Goal: Find specific page/section: Find specific page/section

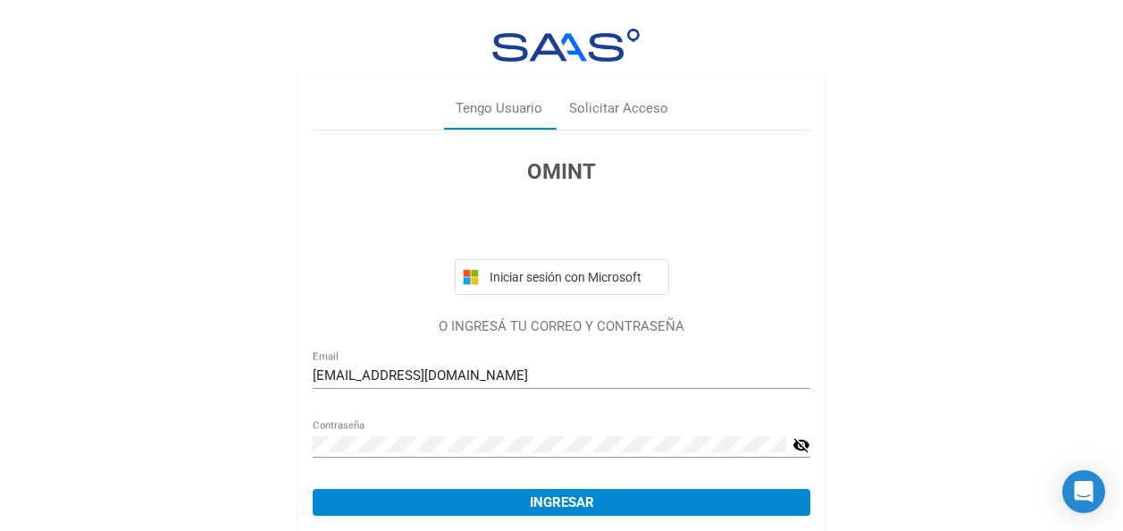
scroll to position [66, 0]
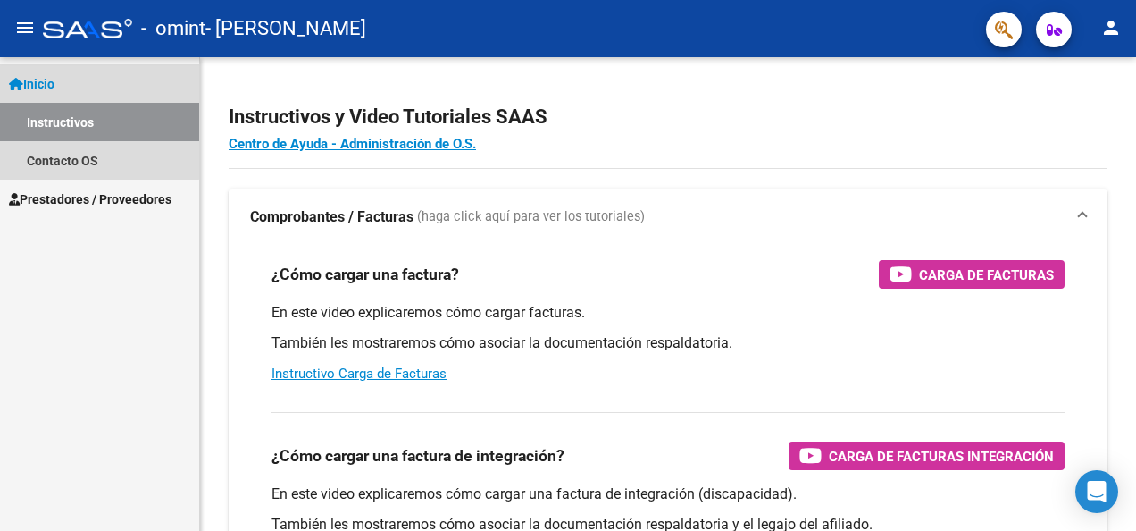
click at [66, 77] on link "Inicio" at bounding box center [99, 83] width 199 height 38
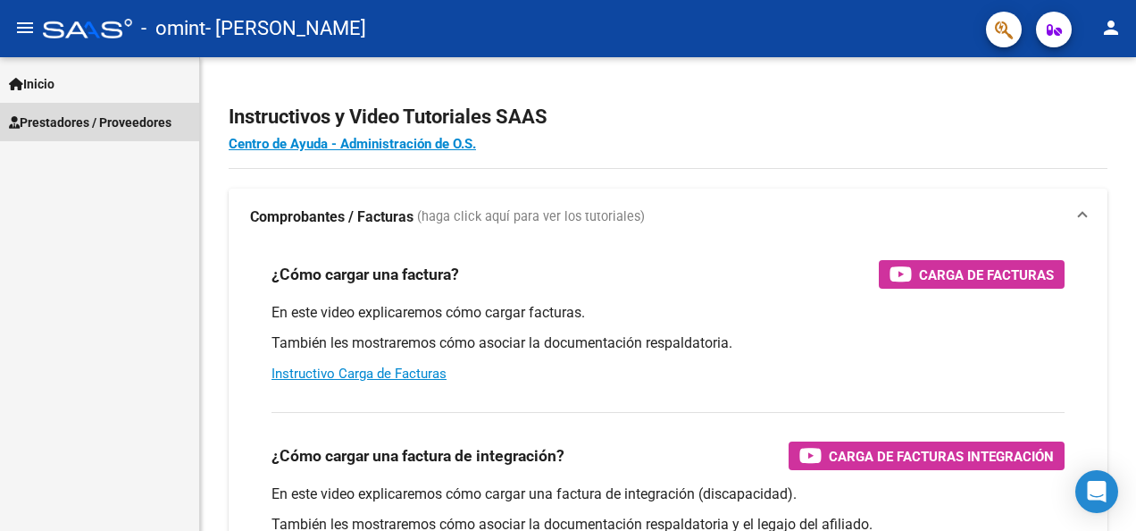
click at [64, 127] on span "Prestadores / Proveedores" at bounding box center [90, 123] width 163 height 20
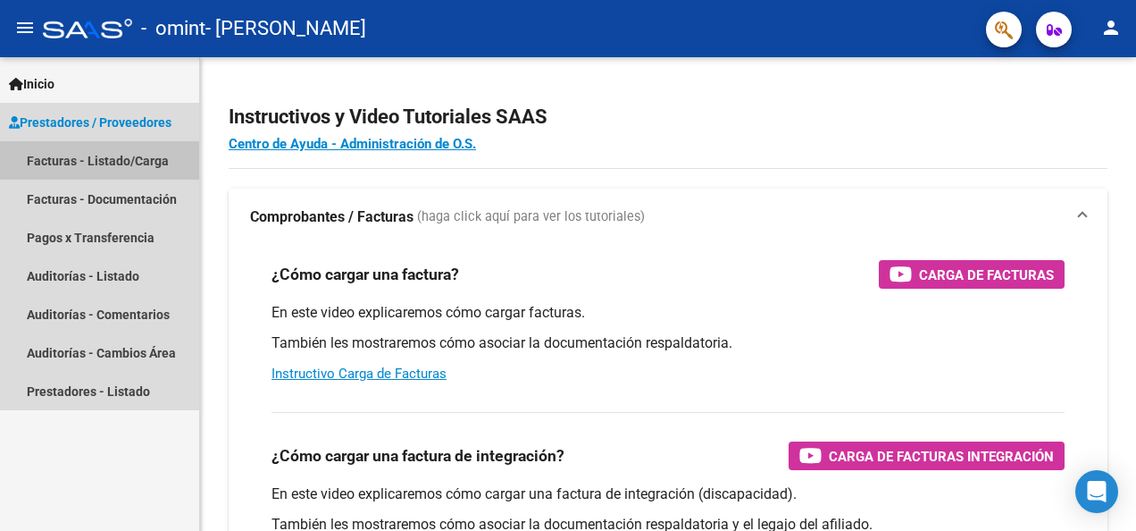
click at [61, 171] on link "Facturas - Listado/Carga" at bounding box center [99, 160] width 199 height 38
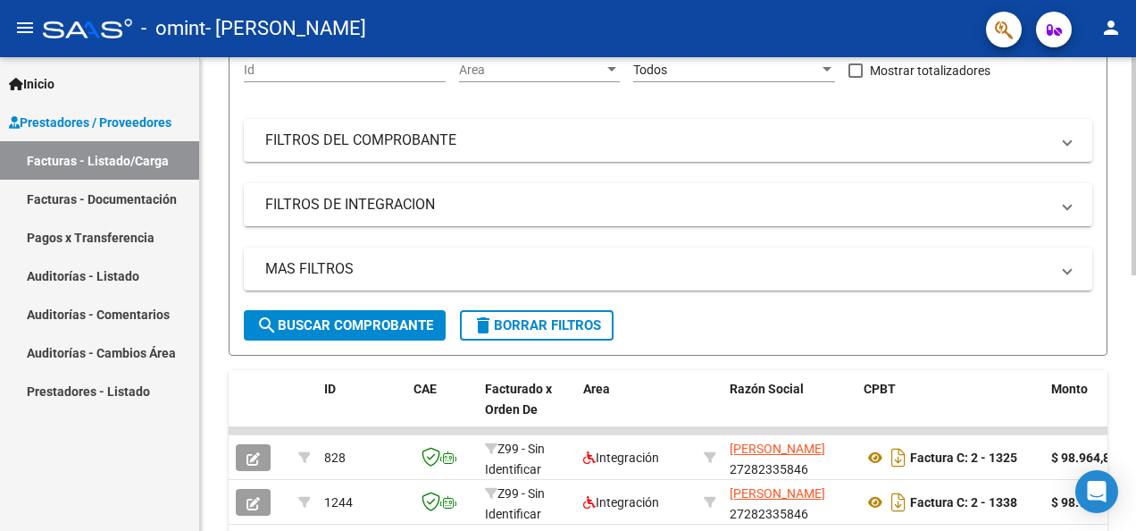
click at [1122, 221] on div at bounding box center [1134, 268] width 4 height 218
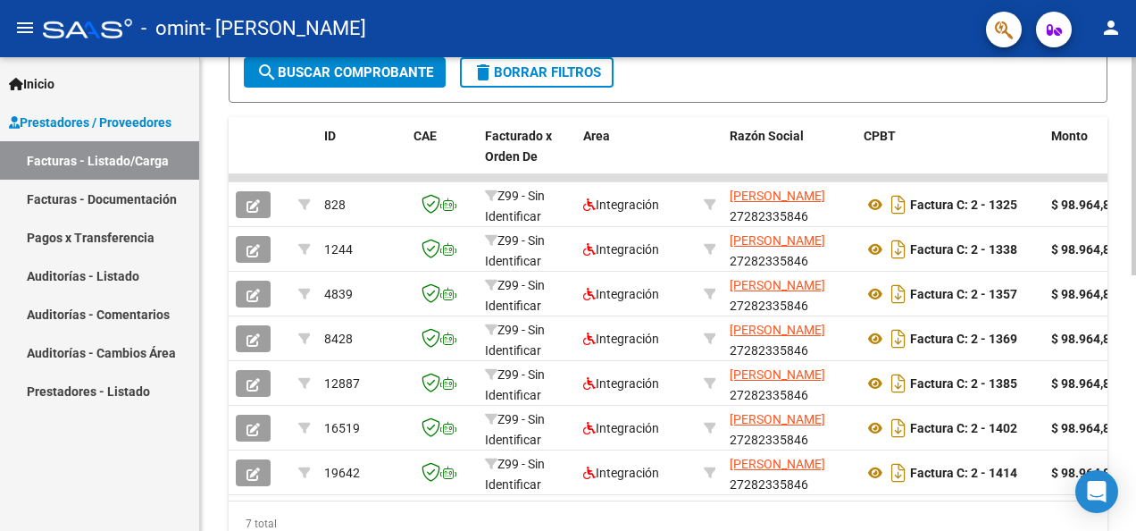
scroll to position [465, 0]
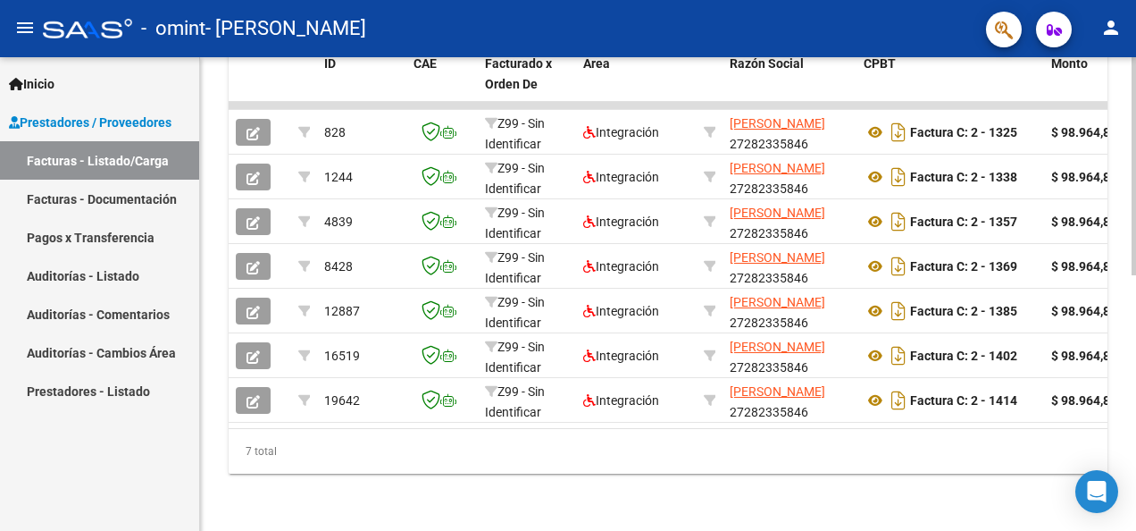
click at [1122, 369] on div "Video tutorial PRESTADORES -> Listado de CPBTs Emitidos por Prestadores / Prove…" at bounding box center [670, 24] width 941 height 1014
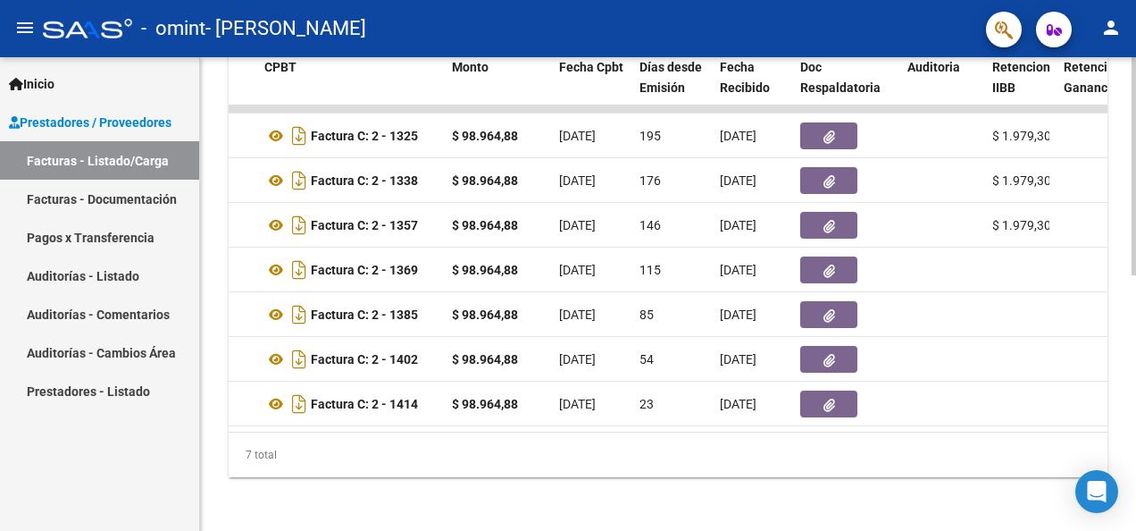
scroll to position [0, 597]
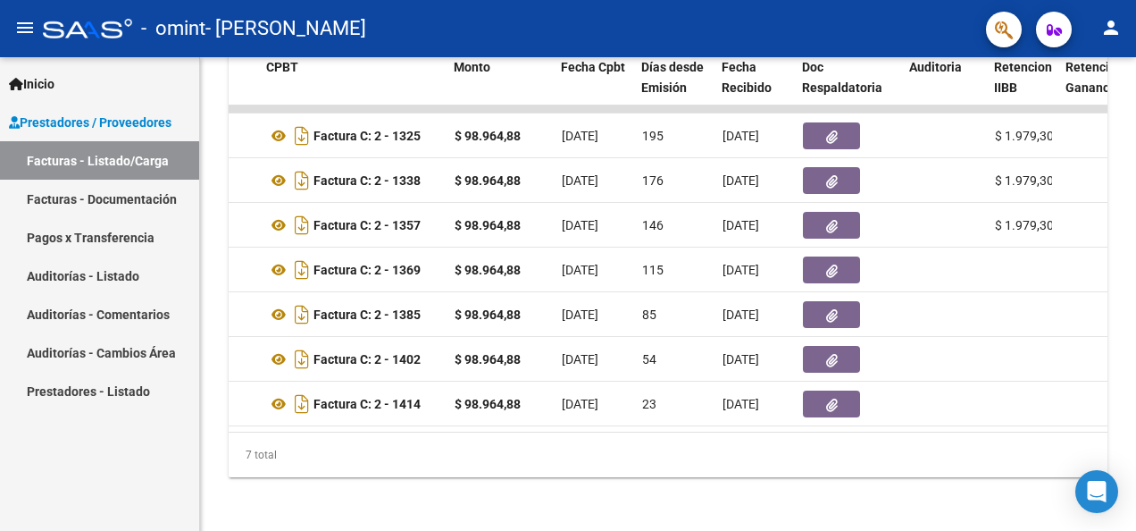
click at [98, 238] on link "Pagos x Transferencia" at bounding box center [99, 237] width 199 height 38
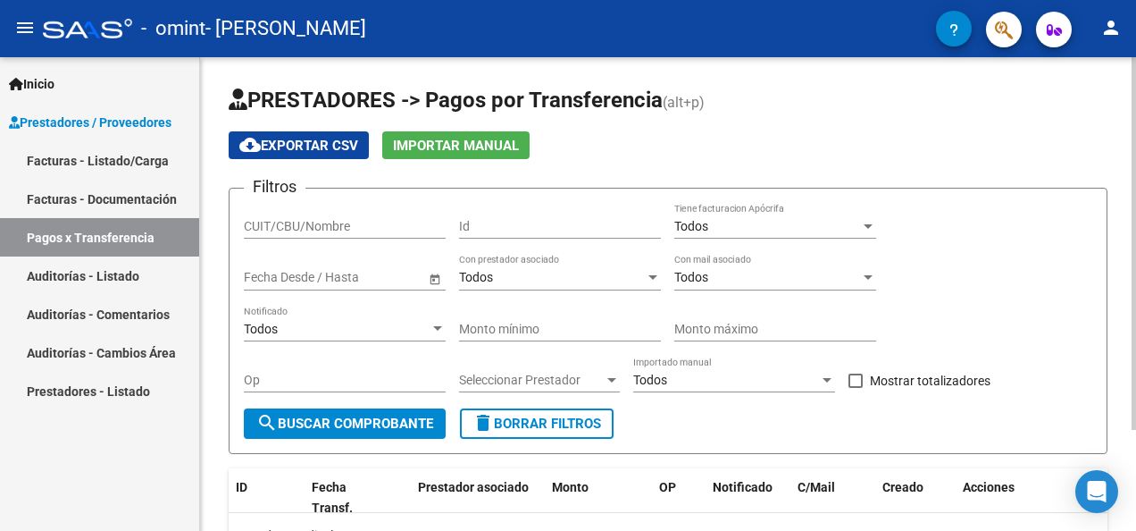
click at [1122, 197] on div "PRESTADORES -> Pagos por Transferencia (alt+p) cloud_download Exportar CSV Impo…" at bounding box center [670, 358] width 941 height 603
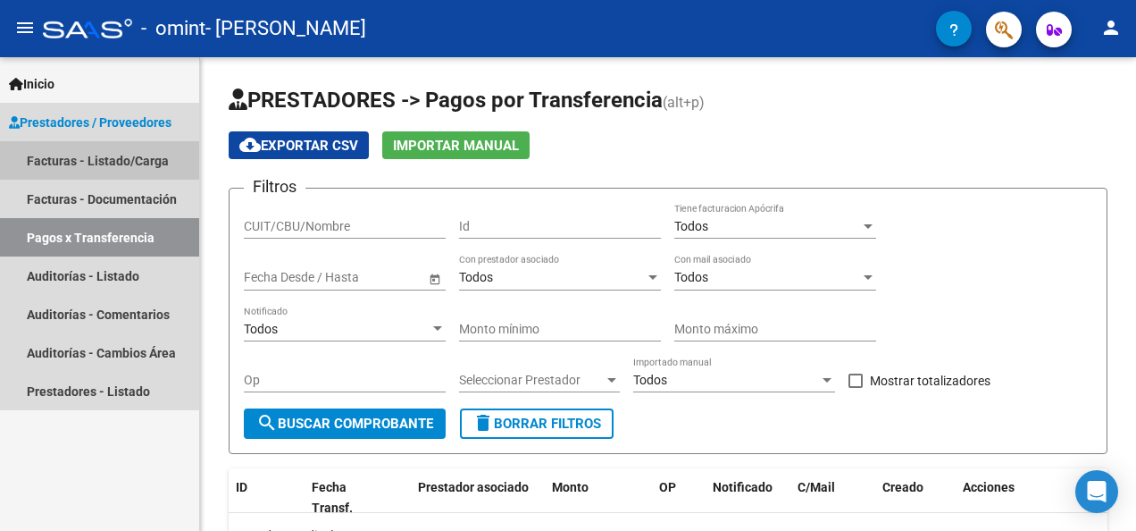
click at [52, 172] on link "Facturas - Listado/Carga" at bounding box center [99, 160] width 199 height 38
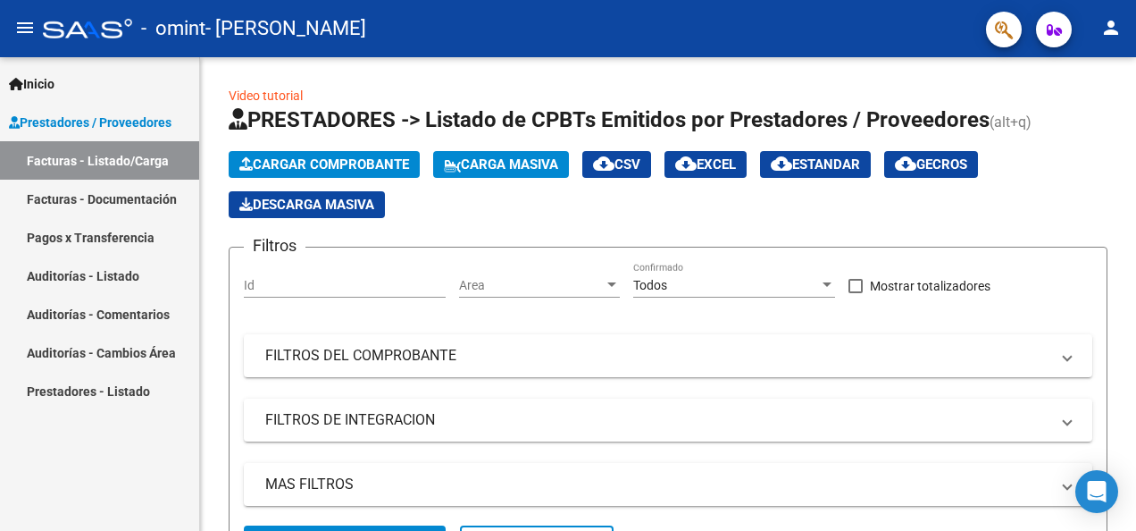
click at [52, 130] on span "Prestadores / Proveedores" at bounding box center [90, 123] width 163 height 20
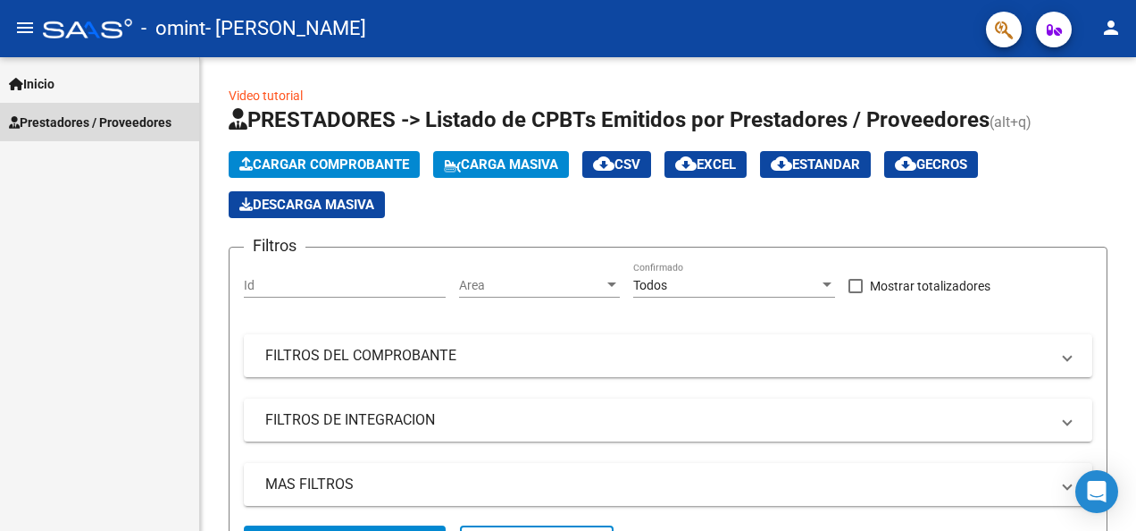
click at [52, 130] on span "Prestadores / Proveedores" at bounding box center [90, 123] width 163 height 20
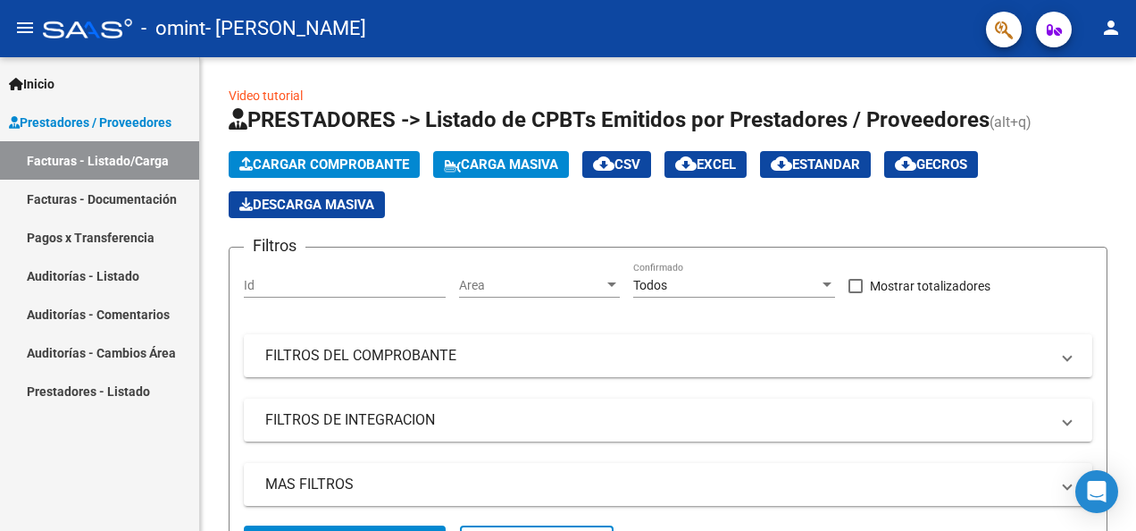
click at [52, 130] on span "Prestadores / Proveedores" at bounding box center [90, 123] width 163 height 20
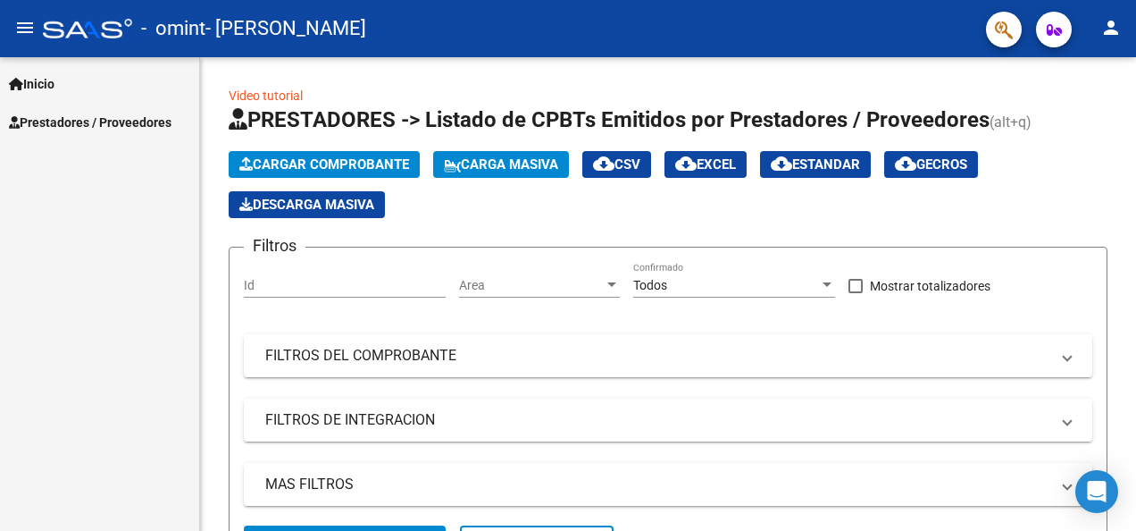
click at [1117, 32] on mat-icon "person" at bounding box center [1111, 27] width 21 height 21
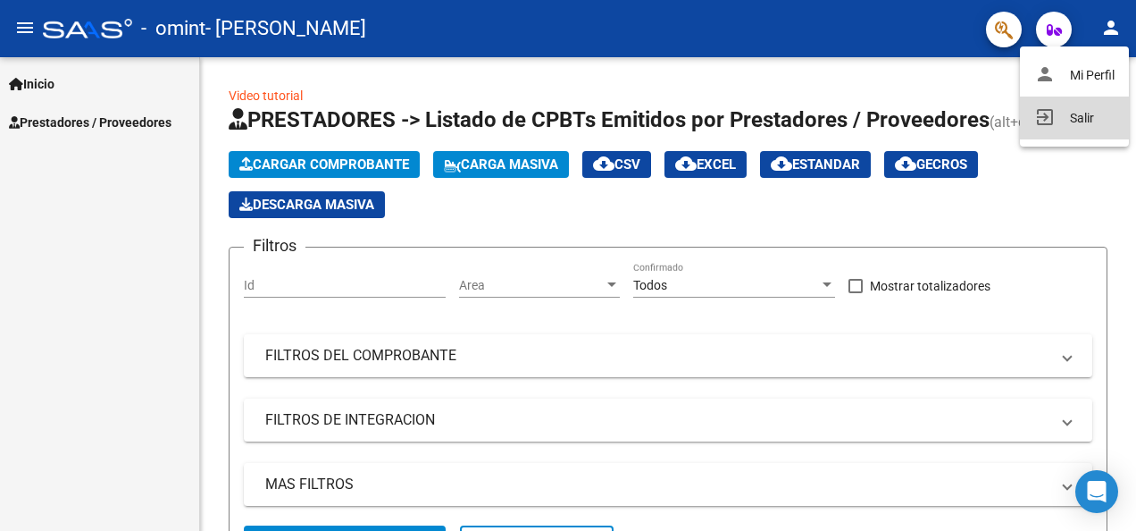
click at [1077, 116] on button "exit_to_app Salir" at bounding box center [1074, 117] width 109 height 43
